Goal: Information Seeking & Learning: Learn about a topic

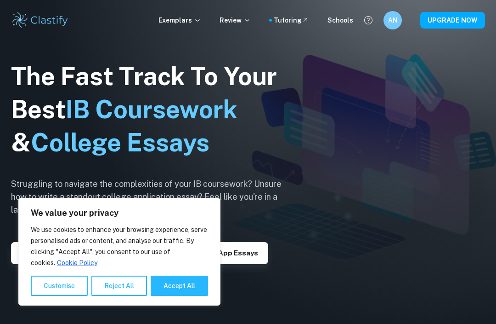
click at [175, 288] on button "Accept All" at bounding box center [179, 285] width 57 height 20
checkbox input "true"
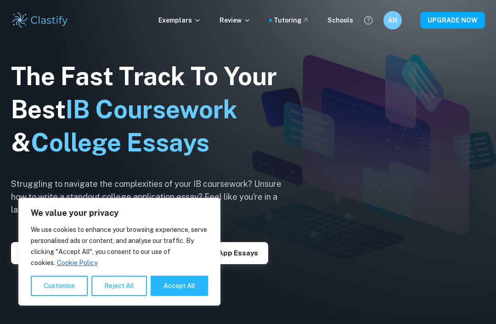
checkbox input "true"
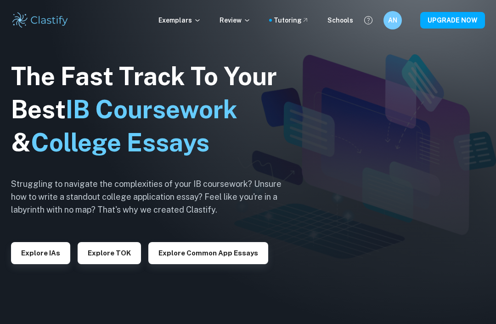
click at [54, 263] on button "Explore IAs" at bounding box center [40, 253] width 59 height 22
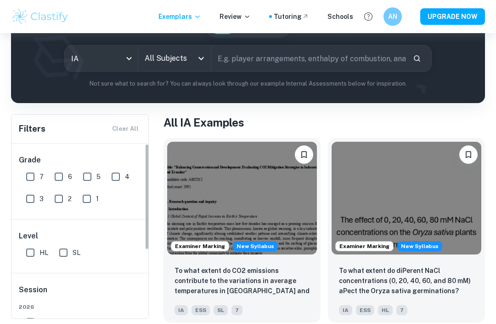
click at [30, 171] on input "7" at bounding box center [30, 176] width 18 height 18
checkbox input "true"
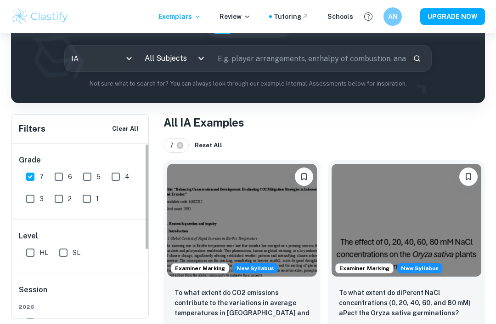
click at [59, 175] on input "6" at bounding box center [59, 176] width 18 height 18
checkbox input "true"
click at [92, 178] on input "5" at bounding box center [87, 176] width 18 height 18
checkbox input "true"
click at [67, 247] on input "SL" at bounding box center [63, 252] width 18 height 18
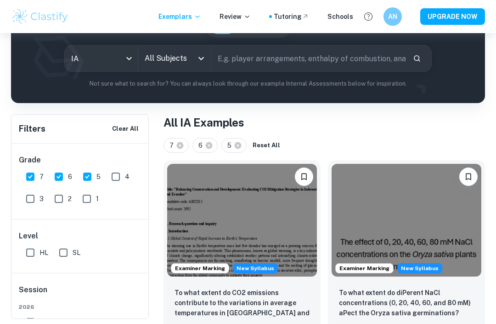
checkbox input "true"
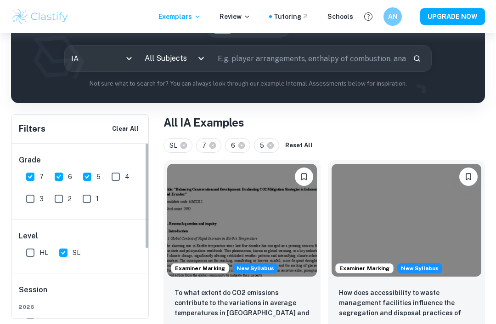
scroll to position [0, 0]
click at [208, 61] on button "Open" at bounding box center [201, 58] width 13 height 13
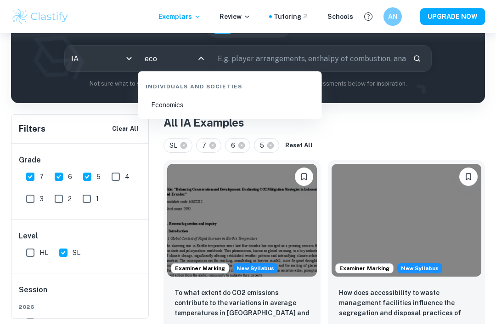
click at [250, 110] on li "Economics" at bounding box center [230, 104] width 177 height 21
type input "Economics"
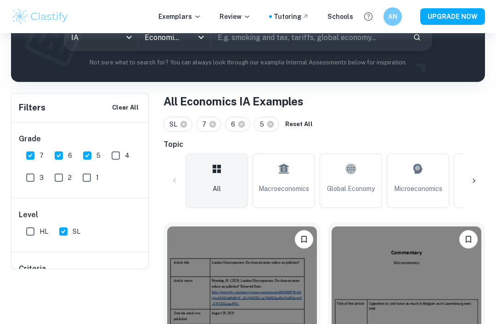
scroll to position [125, 0]
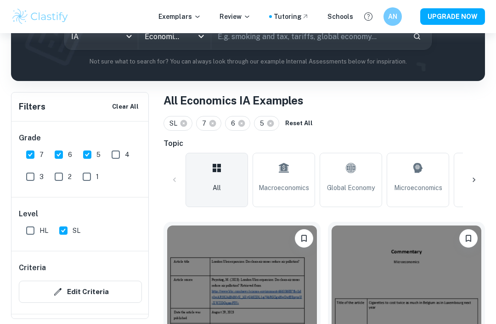
click at [292, 176] on link "Macroeconomics" at bounding box center [284, 180] width 63 height 54
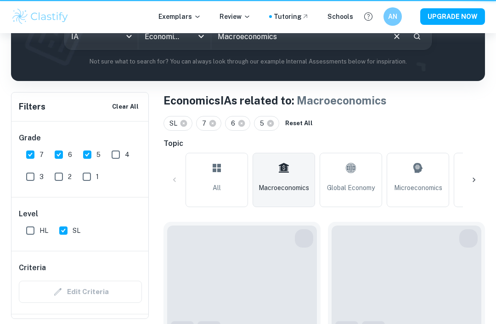
type input "Macroeconomics"
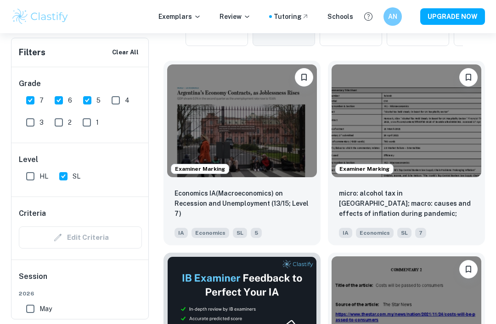
scroll to position [287, 0]
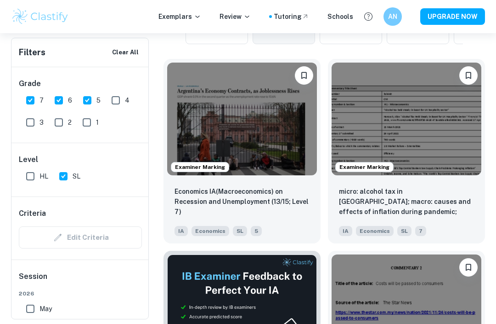
click at [396, 145] on img at bounding box center [407, 119] width 150 height 113
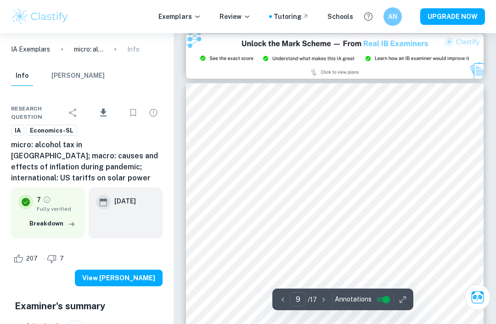
scroll to position [3227, 0]
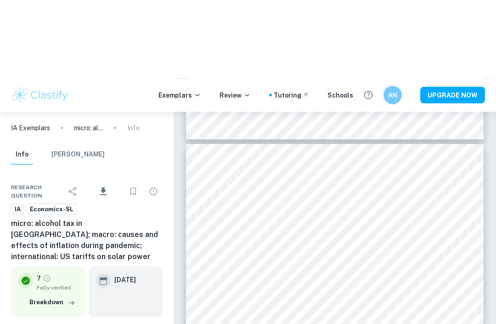
type input "9"
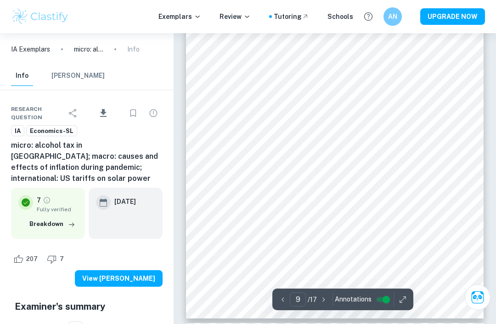
scroll to position [3375, 0]
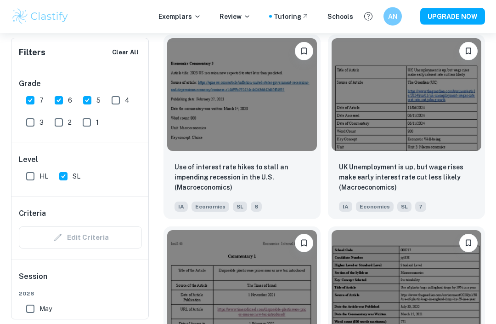
scroll to position [1067, 0]
